Goal: Transaction & Acquisition: Purchase product/service

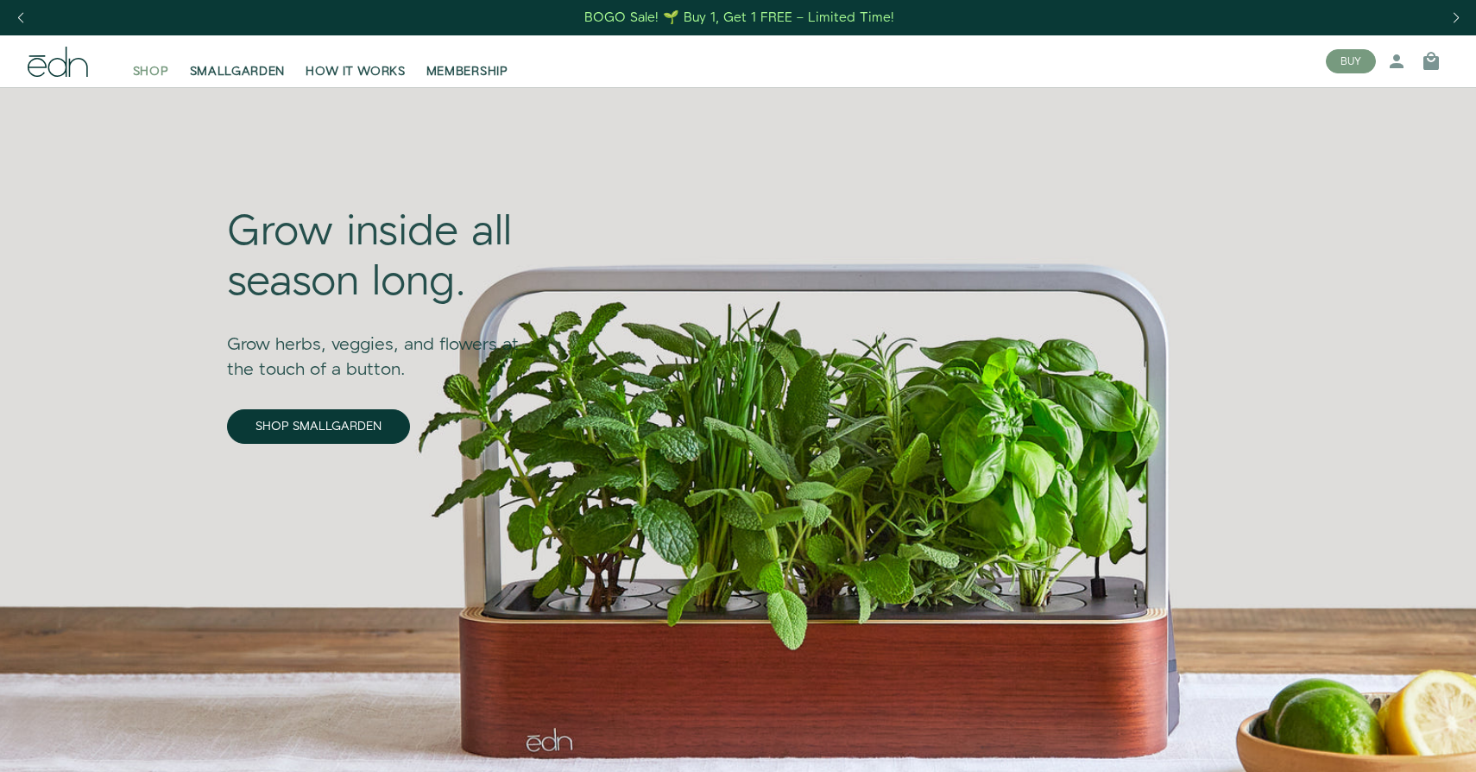
click at [154, 65] on span "SHOP" at bounding box center [151, 71] width 36 height 17
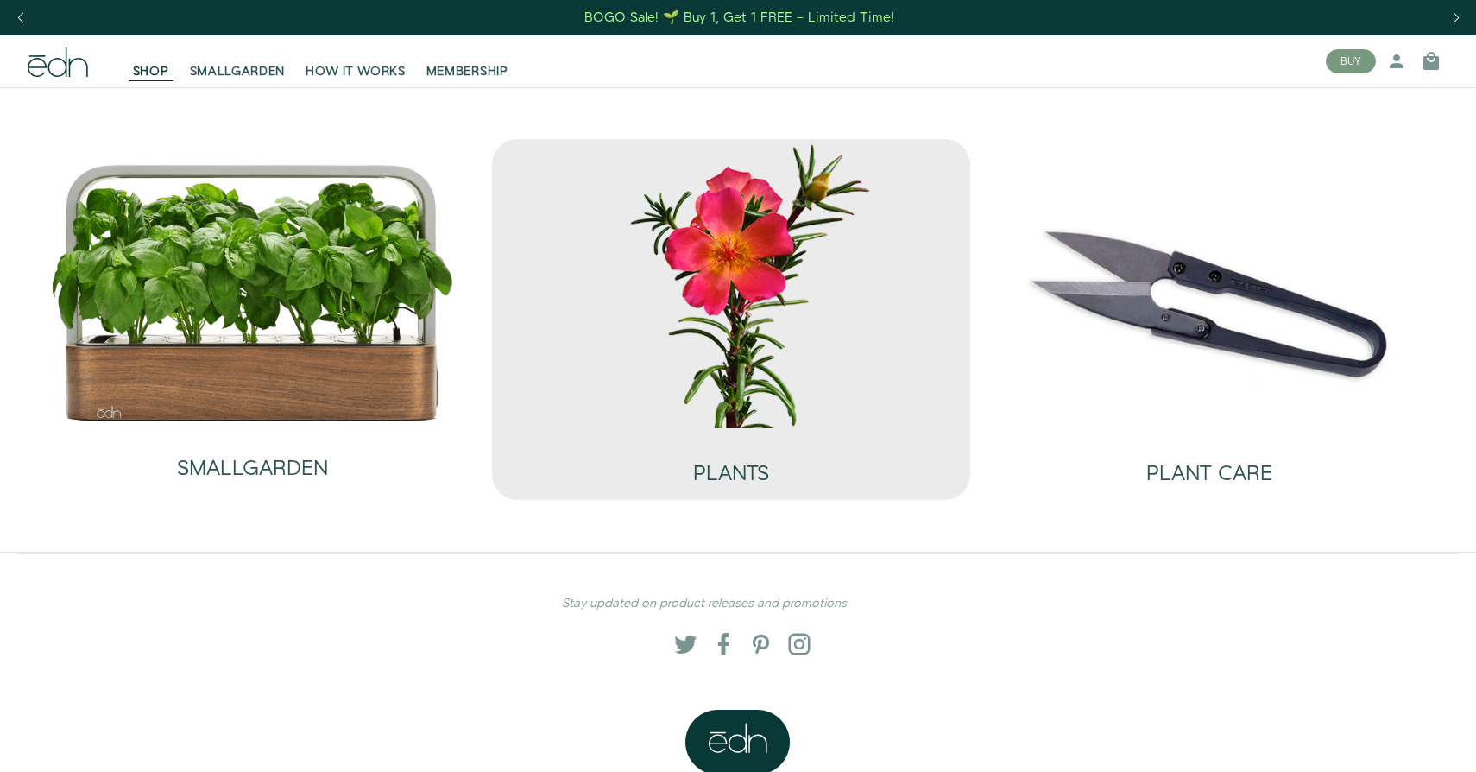
click at [630, 316] on img at bounding box center [731, 283] width 451 height 289
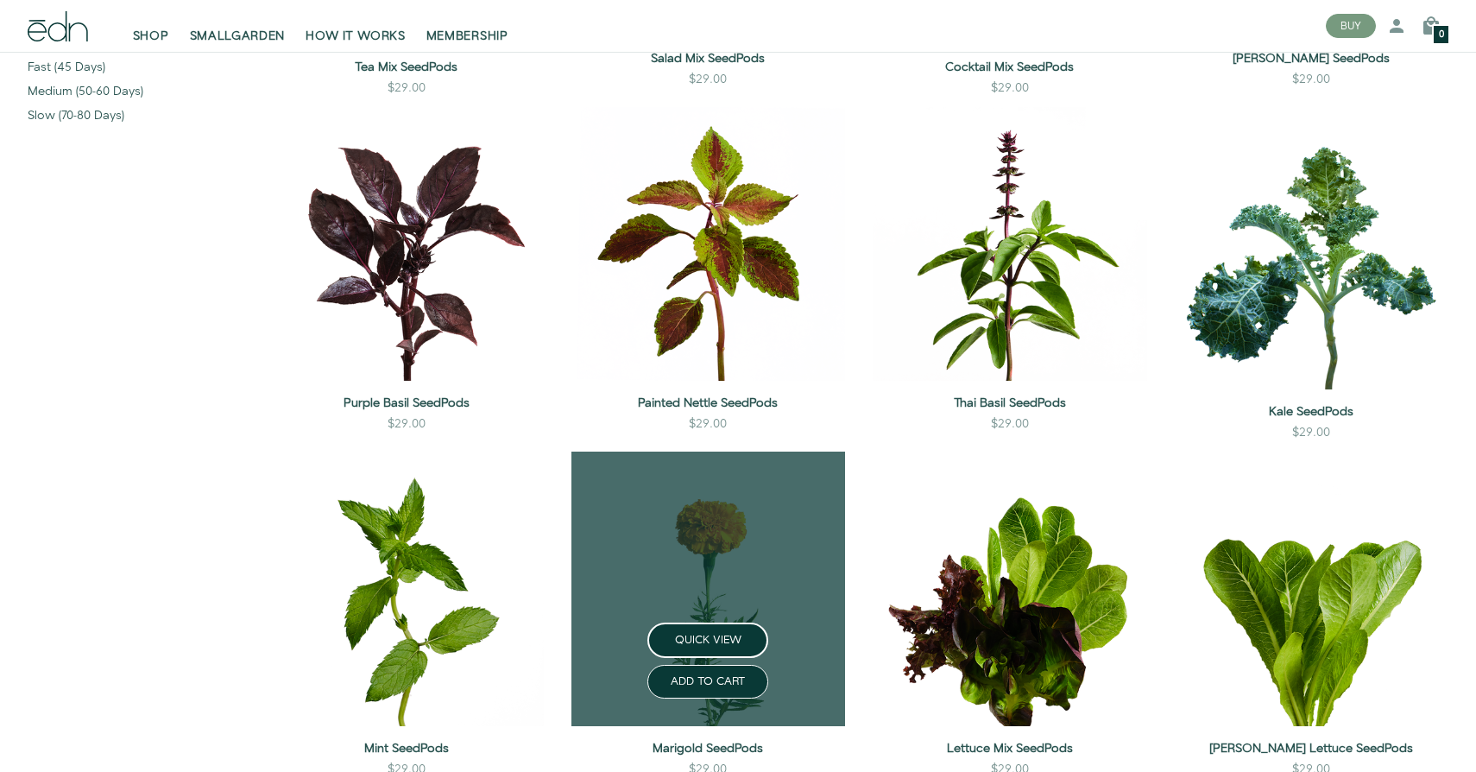
scroll to position [428, 0]
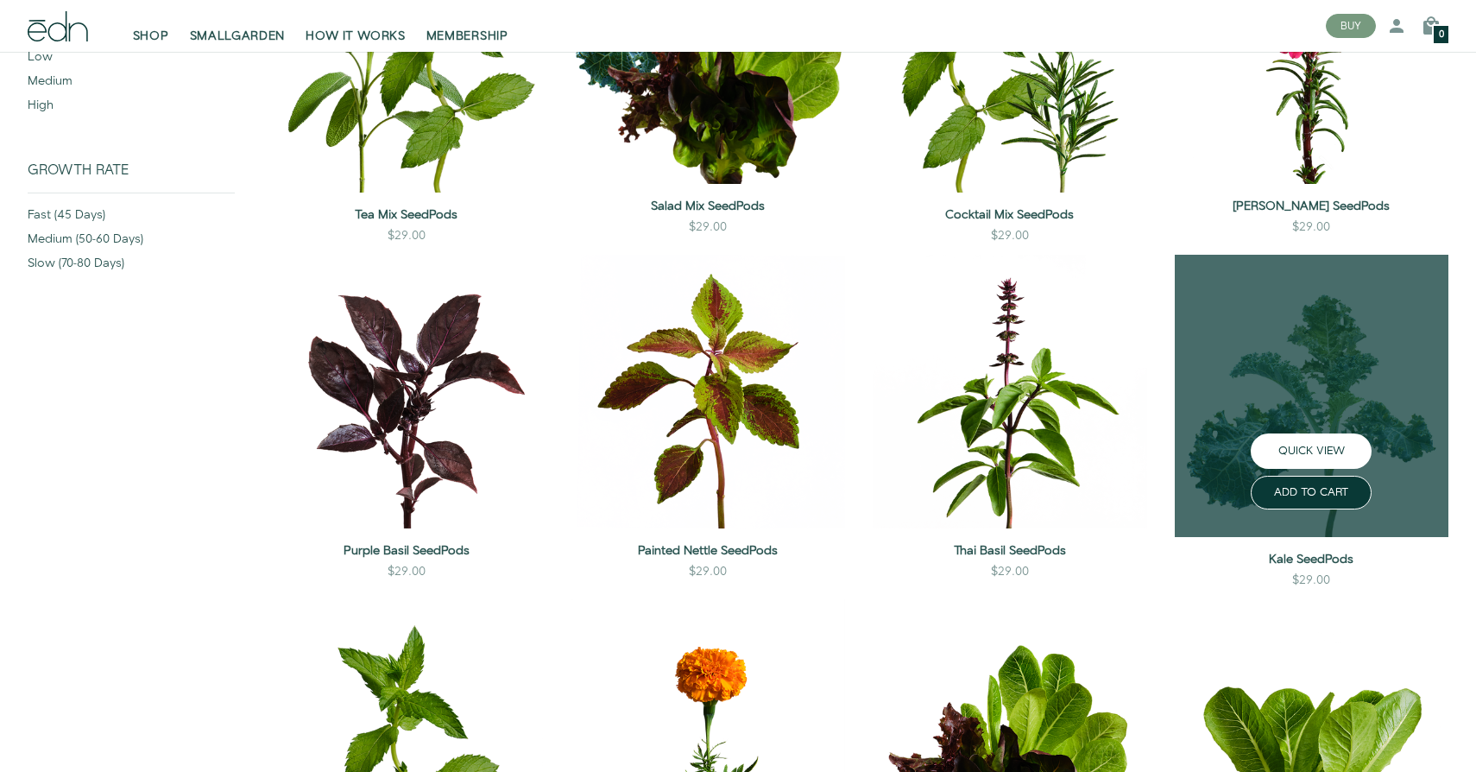
click at [1282, 448] on button "QUICK VIEW" at bounding box center [1311, 450] width 121 height 35
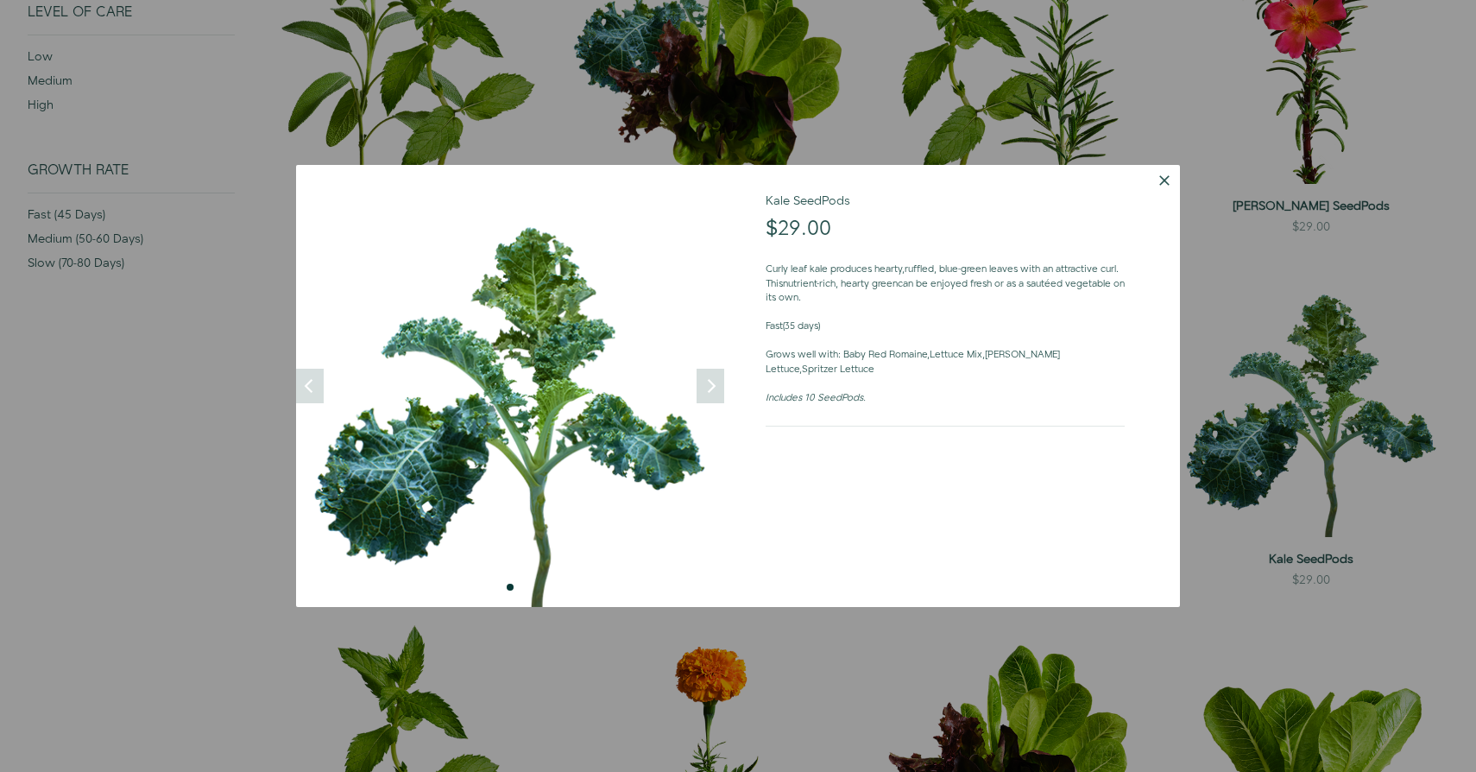
click at [1150, 187] on button "Dismiss" at bounding box center [1164, 180] width 31 height 31
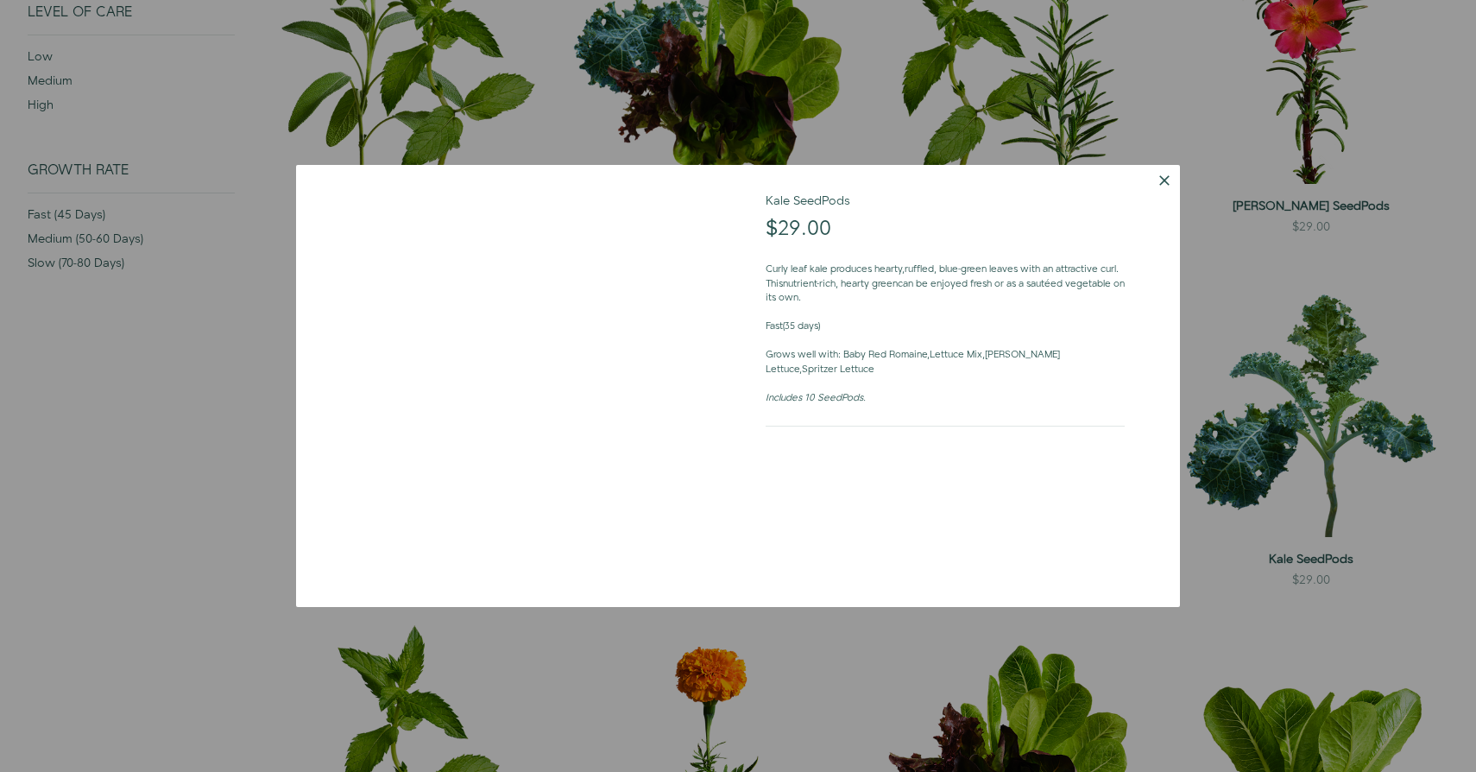
click at [1307, 325] on div at bounding box center [738, 386] width 1476 height 772
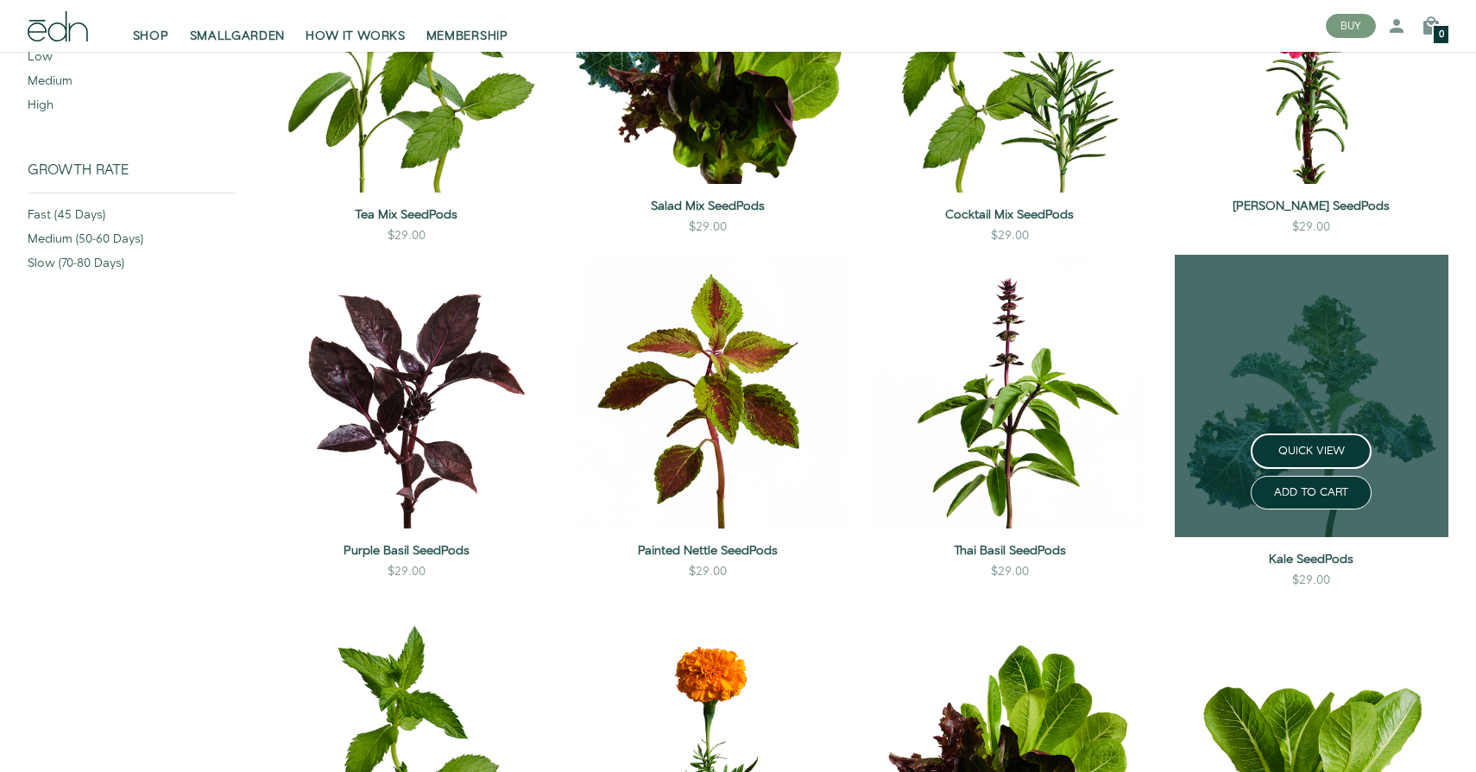
click at [1317, 361] on link at bounding box center [1312, 396] width 274 height 282
